Goal: Task Accomplishment & Management: Manage account settings

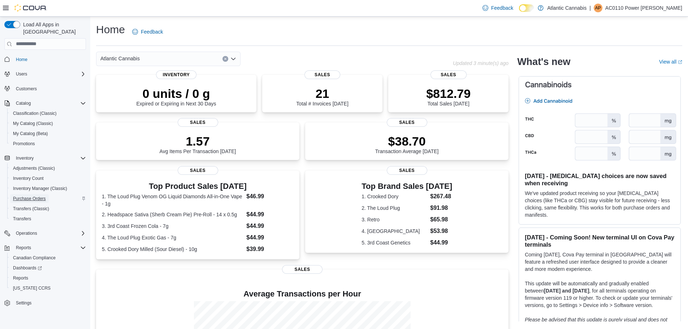
click at [33, 196] on span "Purchase Orders" at bounding box center [29, 199] width 33 height 6
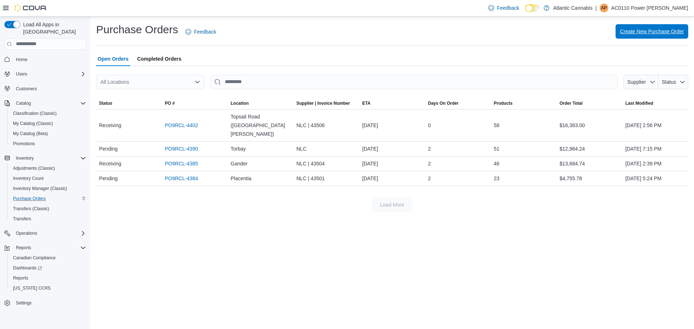
click at [645, 31] on span "Create New Purchase Order" at bounding box center [652, 31] width 64 height 7
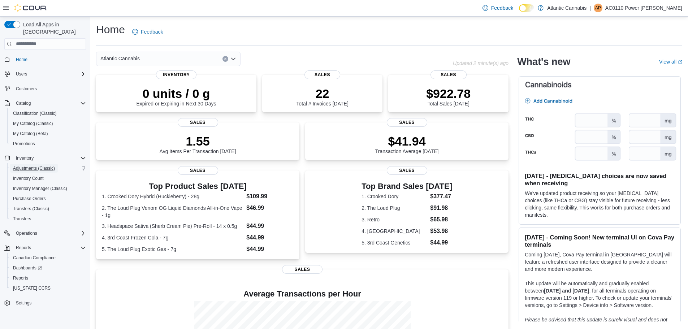
click at [27, 166] on span "Adjustments (Classic)" at bounding box center [34, 169] width 42 height 6
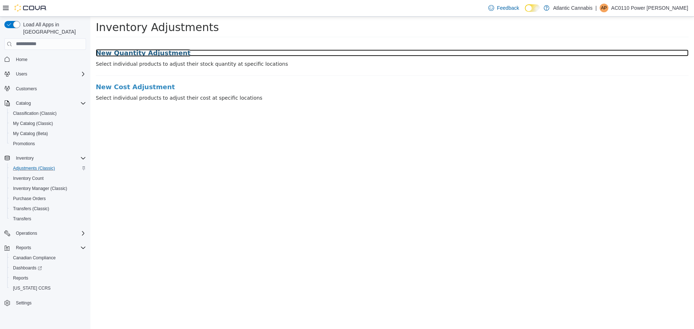
click at [138, 52] on h3 "New Quantity Adjustment" at bounding box center [392, 52] width 593 height 7
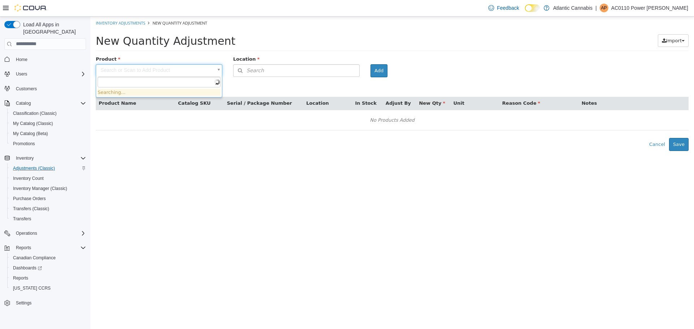
click at [180, 72] on body "× Inventory Adjustments New Quantity Adjustment New Quantity Adjustment Import …" at bounding box center [392, 83] width 604 height 134
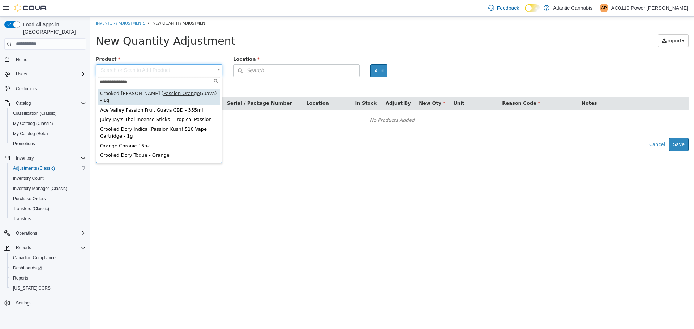
type input "**********"
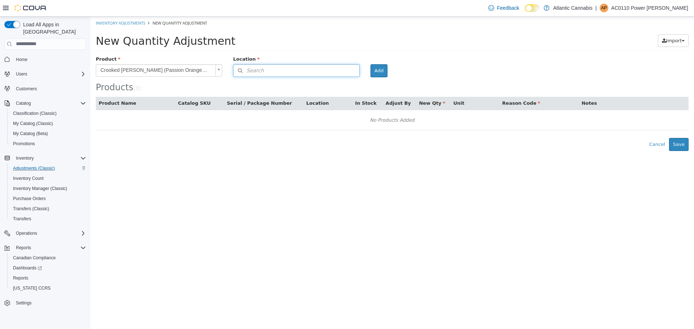
click at [271, 70] on button "Search" at bounding box center [296, 70] width 126 height 13
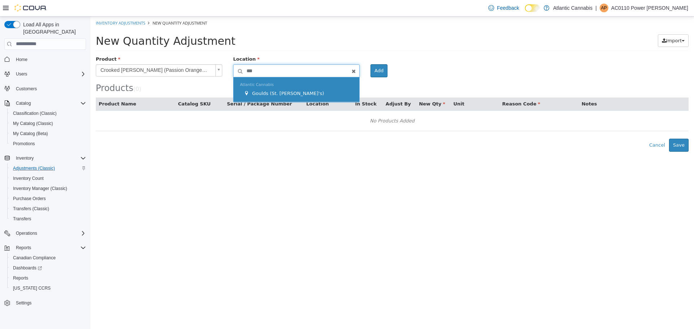
type input "***"
click at [291, 91] on div "Goulds (St. [PERSON_NAME]'s)" at bounding box center [298, 93] width 109 height 7
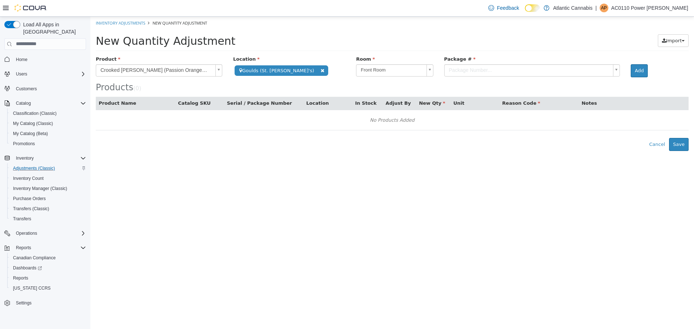
click at [433, 69] on body "**********" at bounding box center [392, 83] width 604 height 134
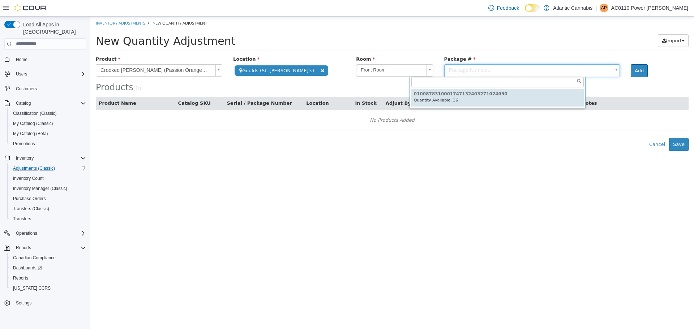
type input "**********"
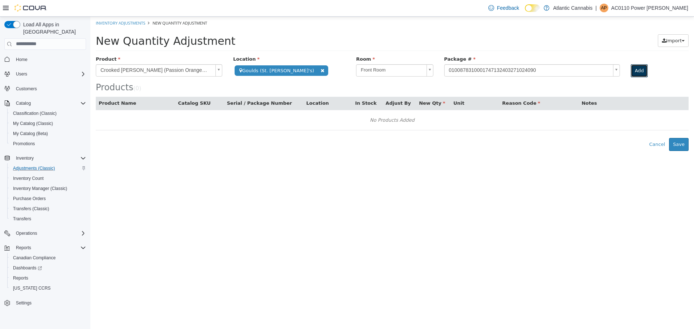
click at [631, 75] on button "Add" at bounding box center [639, 70] width 17 height 13
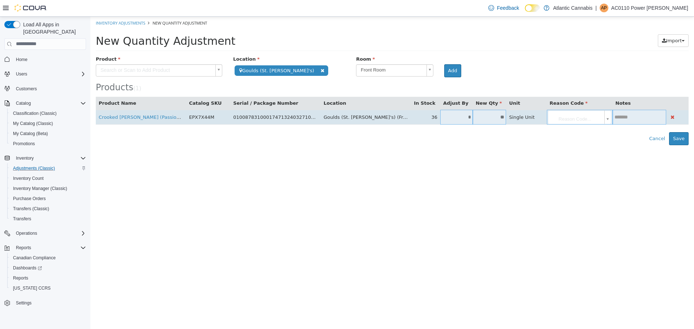
click at [440, 119] on input "*" at bounding box center [456, 116] width 33 height 5
type input "**"
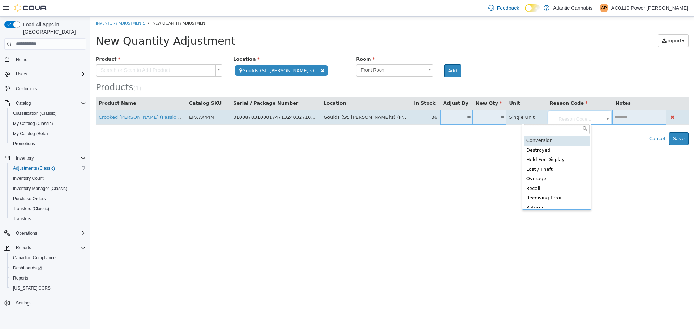
click at [559, 117] on body "**********" at bounding box center [392, 80] width 604 height 129
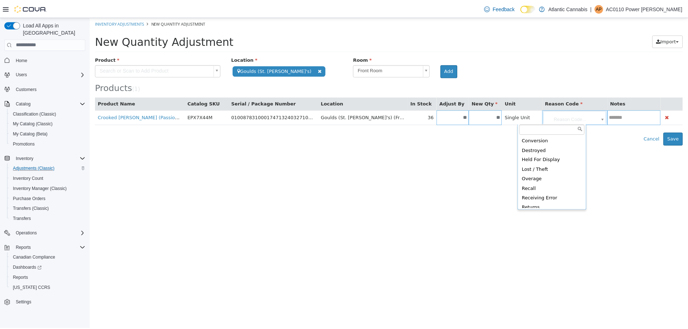
scroll to position [33, 0]
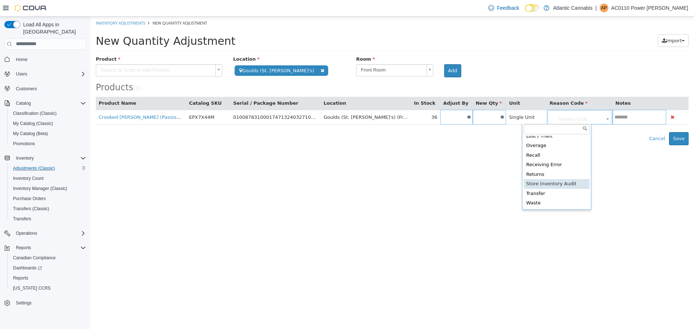
type input "**********"
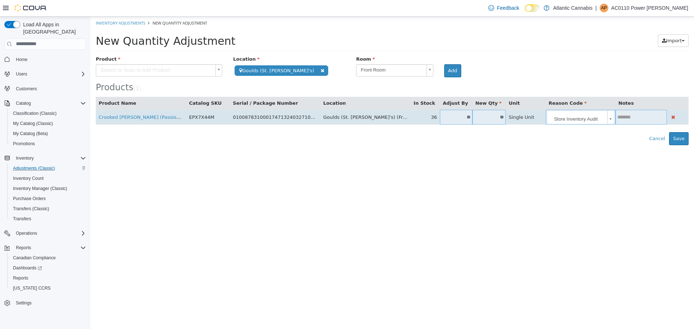
click at [619, 116] on input "text" at bounding box center [640, 116] width 51 height 5
type input "*"
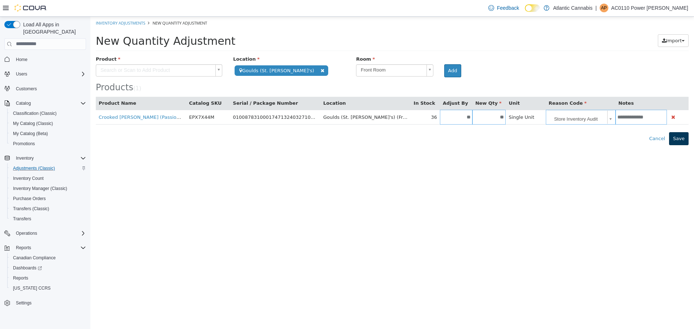
type input "**********"
click at [678, 141] on button "Save" at bounding box center [679, 138] width 20 height 13
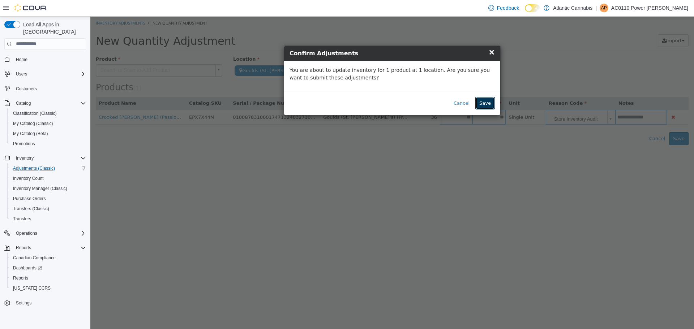
click at [487, 103] on button "Save" at bounding box center [485, 102] width 20 height 13
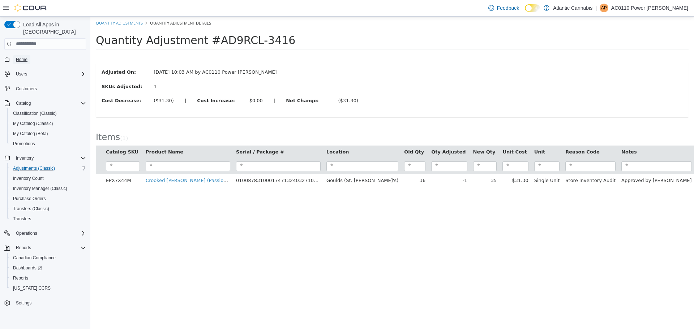
click at [21, 57] on span "Home" at bounding box center [22, 60] width 12 height 6
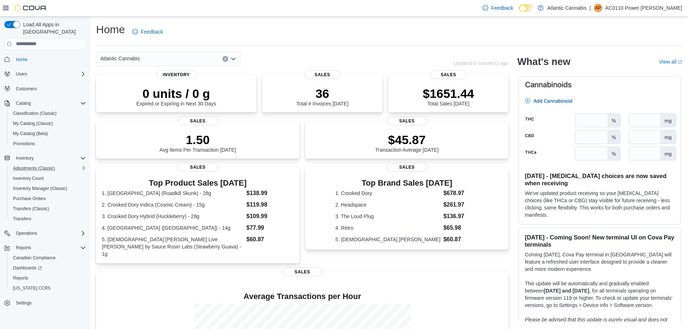
click at [233, 57] on icon "Open list of options" at bounding box center [234, 59] width 6 height 6
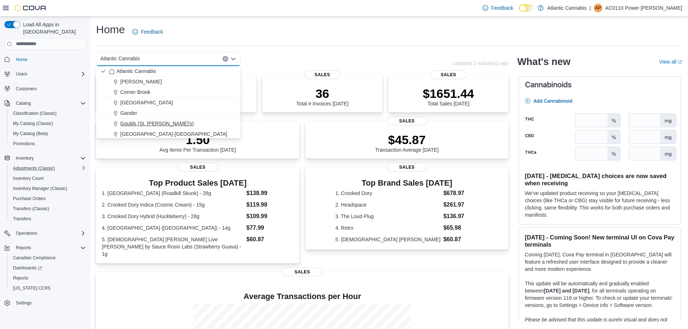
click at [155, 124] on span "Goulds (St. [PERSON_NAME]'s)" at bounding box center [156, 123] width 73 height 7
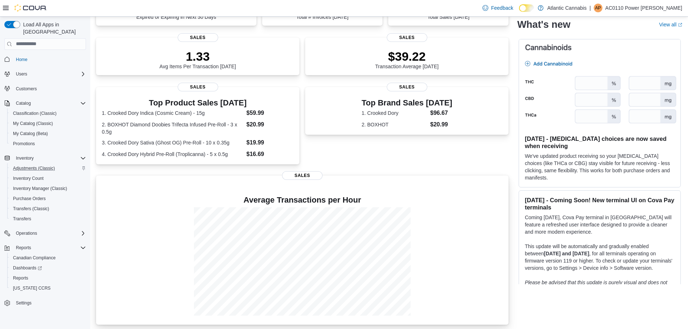
scroll to position [89, 0]
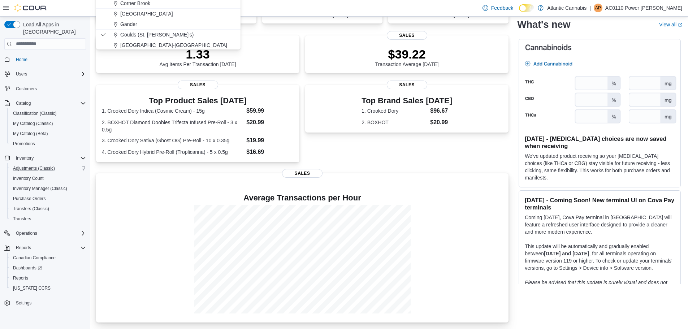
click at [480, 214] on div at bounding box center [302, 259] width 401 height 108
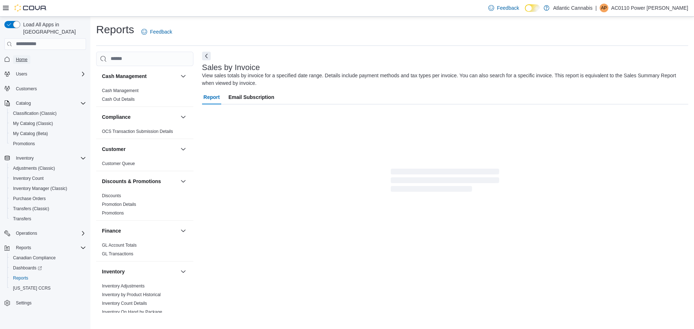
click at [16, 55] on span "Home" at bounding box center [22, 59] width 12 height 9
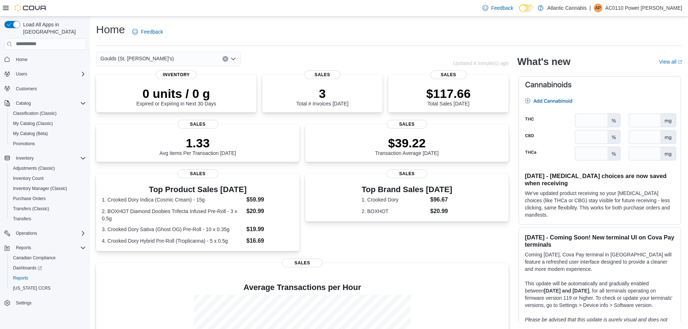
click at [235, 61] on icon "Open list of options" at bounding box center [234, 59] width 6 height 6
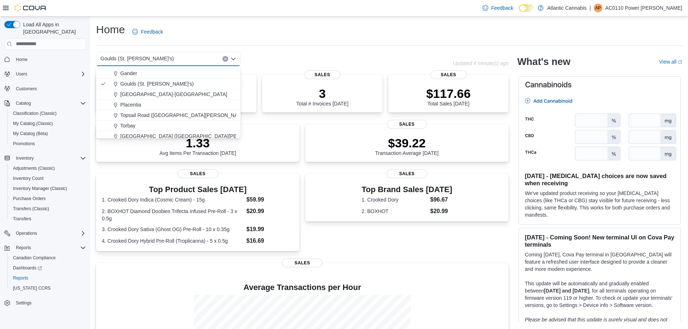
scroll to position [43, 0]
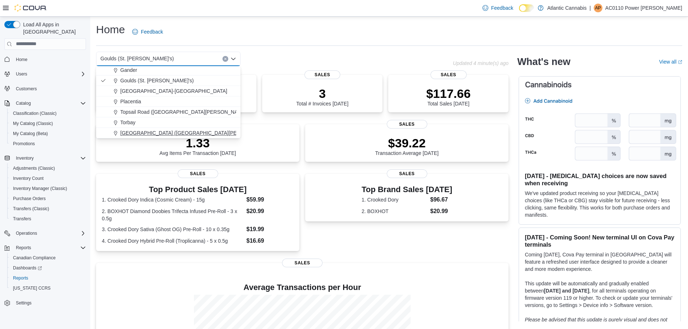
click at [144, 132] on span "Water Street (St. John's)" at bounding box center [196, 132] width 152 height 7
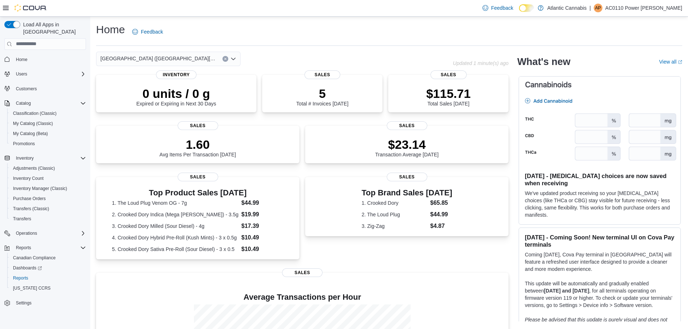
click at [230, 58] on div "Water Street (St. John's)" at bounding box center [168, 59] width 145 height 14
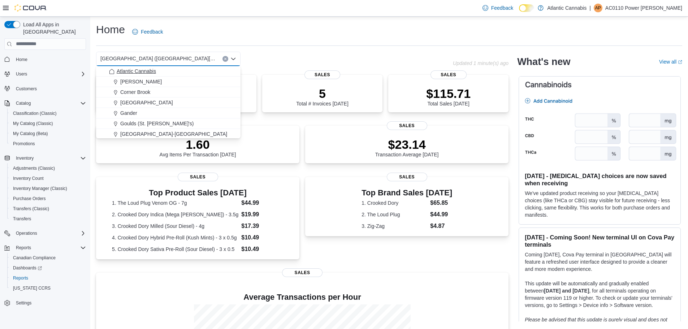
click at [160, 72] on div "Atlantic Cannabis" at bounding box center [172, 71] width 127 height 7
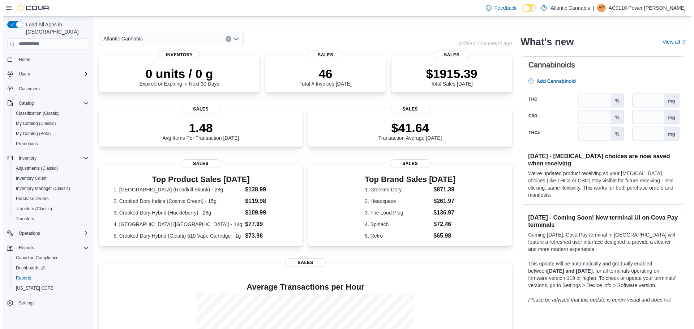
scroll to position [0, 0]
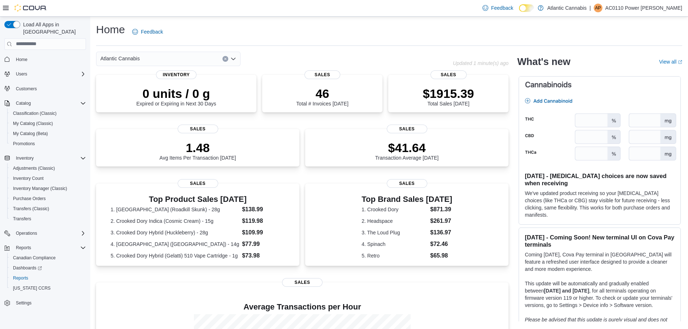
click at [231, 59] on icon "Open list of options" at bounding box center [234, 59] width 6 height 6
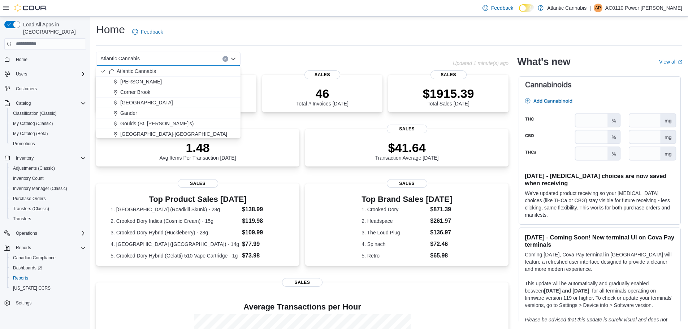
click at [141, 124] on span "Goulds (St. [PERSON_NAME]'s)" at bounding box center [156, 123] width 73 height 7
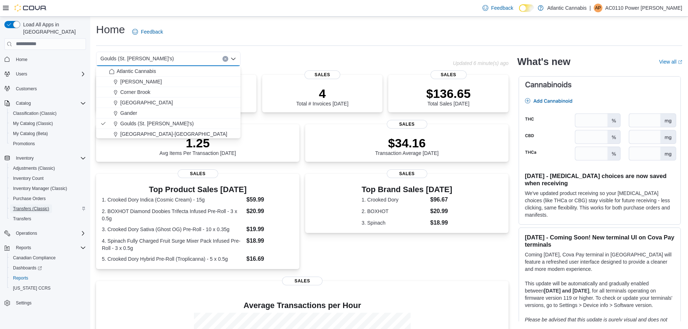
click at [30, 206] on span "Transfers (Classic)" at bounding box center [31, 209] width 36 height 6
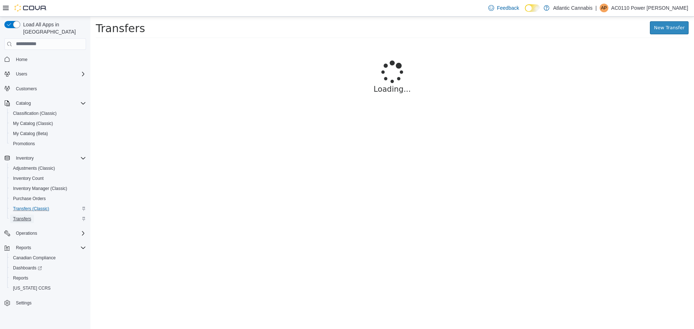
click at [24, 216] on span "Transfers" at bounding box center [22, 219] width 18 height 6
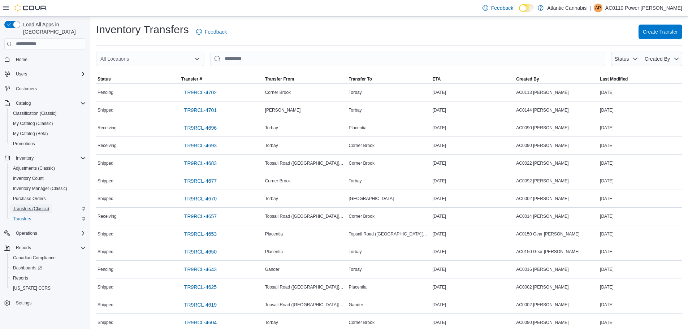
click at [27, 206] on span "Transfers (Classic)" at bounding box center [31, 209] width 36 height 6
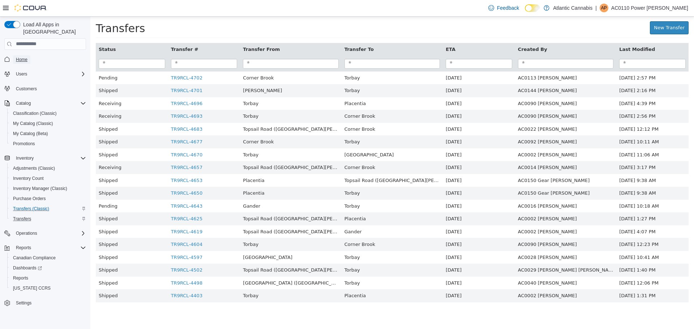
click at [21, 57] on span "Home" at bounding box center [22, 60] width 12 height 6
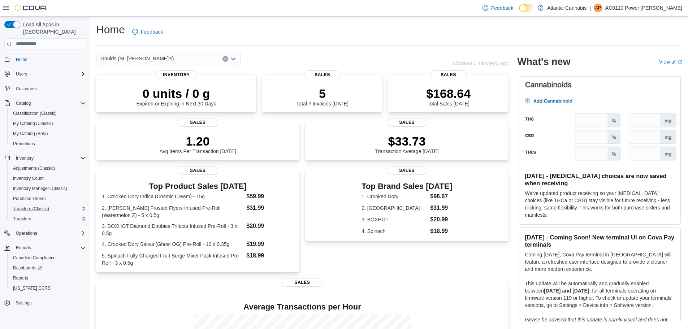
click at [233, 59] on icon "Open list of options" at bounding box center [233, 58] width 4 height 2
